Goal: Obtain resource: Download file/media

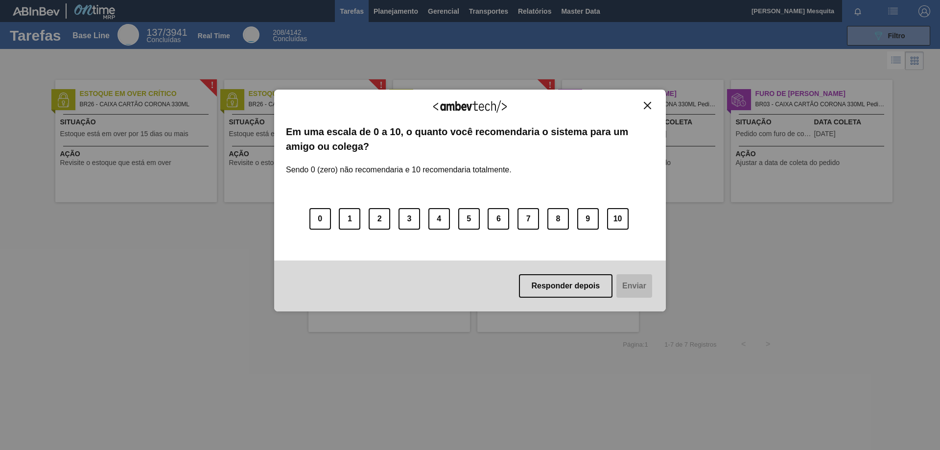
click at [651, 106] on img "Close" at bounding box center [647, 105] width 7 height 7
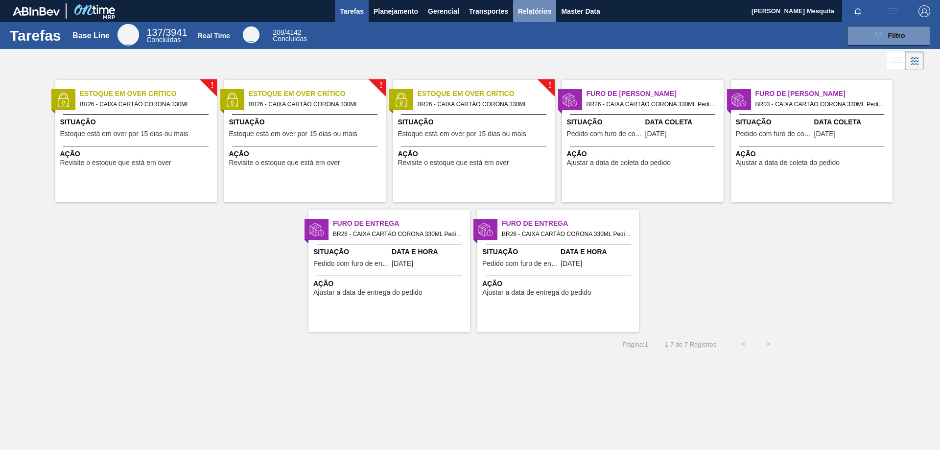
click at [540, 14] on span "Relatórios" at bounding box center [534, 11] width 33 height 12
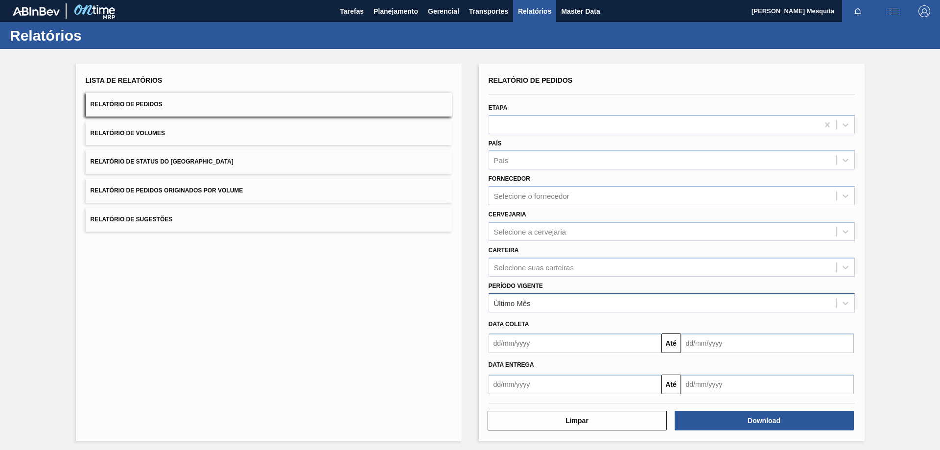
click at [522, 304] on div "Último Mês" at bounding box center [512, 303] width 37 height 8
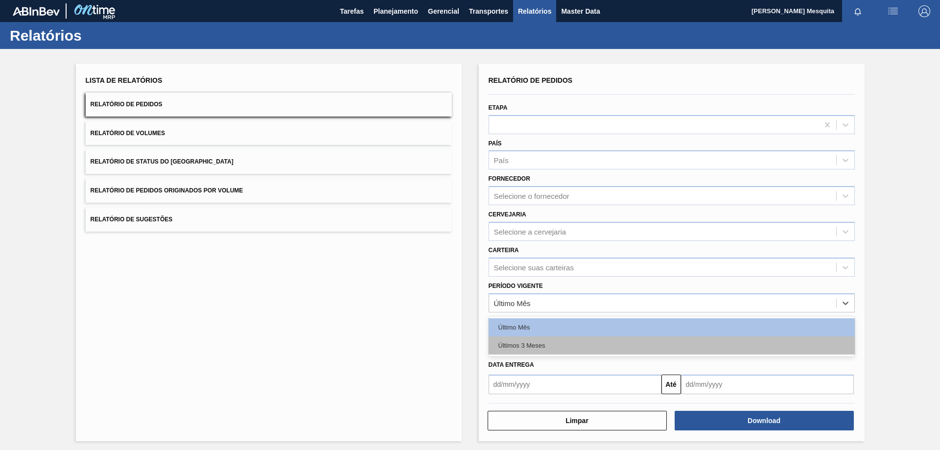
click at [529, 341] on div "Últimos 3 Meses" at bounding box center [672, 345] width 366 height 18
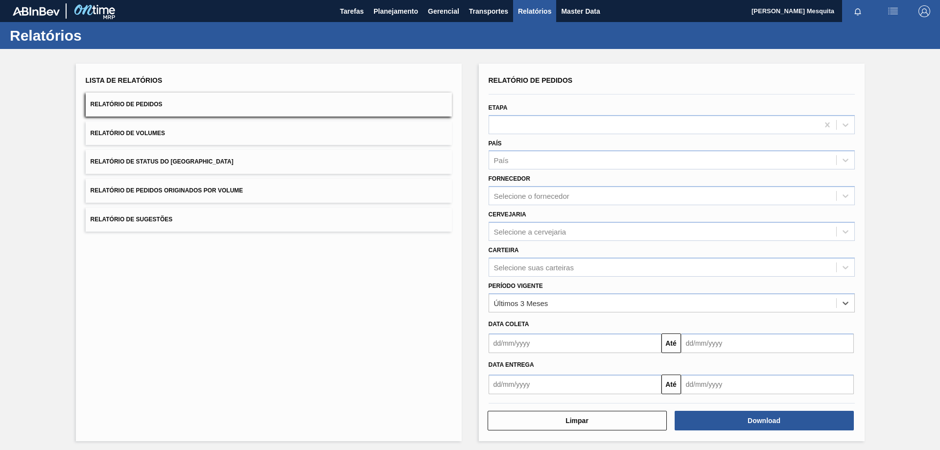
click at [534, 382] on input "text" at bounding box center [575, 385] width 173 height 20
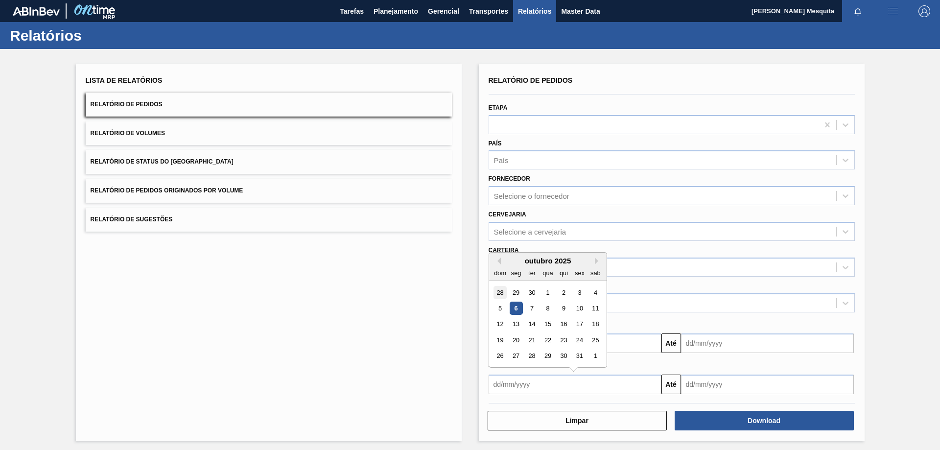
click at [499, 291] on div "28" at bounding box center [500, 292] width 13 height 13
type input "[DATE]"
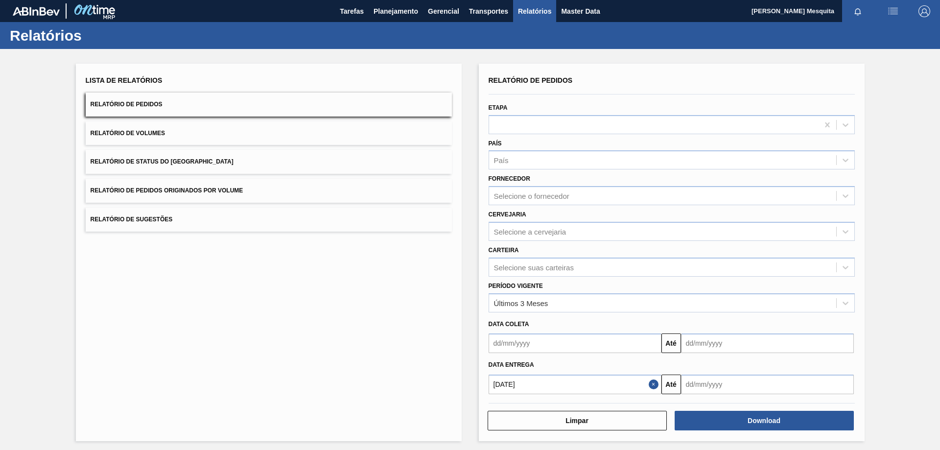
drag, startPoint x: 711, startPoint y: 383, endPoint x: 713, endPoint y: 378, distance: 5.5
click at [710, 383] on input "text" at bounding box center [767, 385] width 173 height 20
click at [788, 257] on div "outubro 2025" at bounding box center [741, 261] width 118 height 8
click at [789, 262] on button "Next Month" at bounding box center [791, 261] width 7 height 7
click at [695, 370] on div "30" at bounding box center [692, 371] width 13 height 13
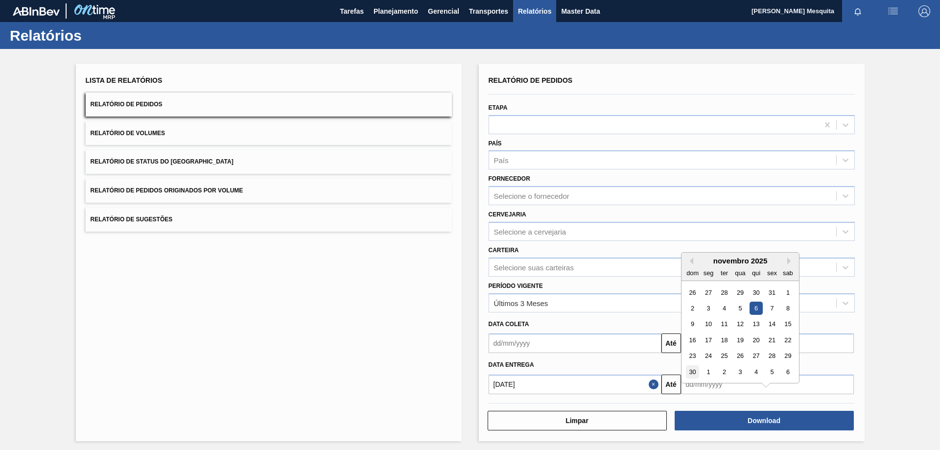
type input "[DATE]"
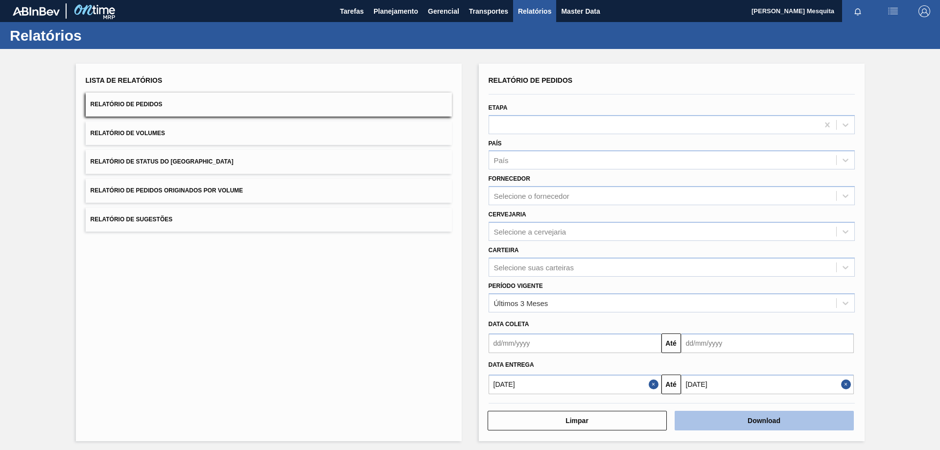
click at [748, 422] on button "Download" at bounding box center [764, 421] width 179 height 20
